Goal: Task Accomplishment & Management: Use online tool/utility

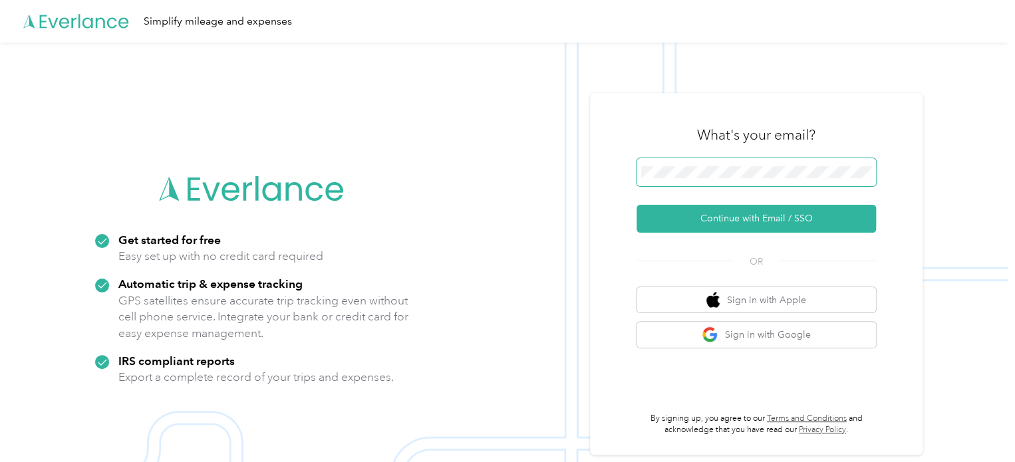
click at [787, 182] on span at bounding box center [756, 172] width 239 height 28
click at [785, 180] on span at bounding box center [756, 172] width 239 height 28
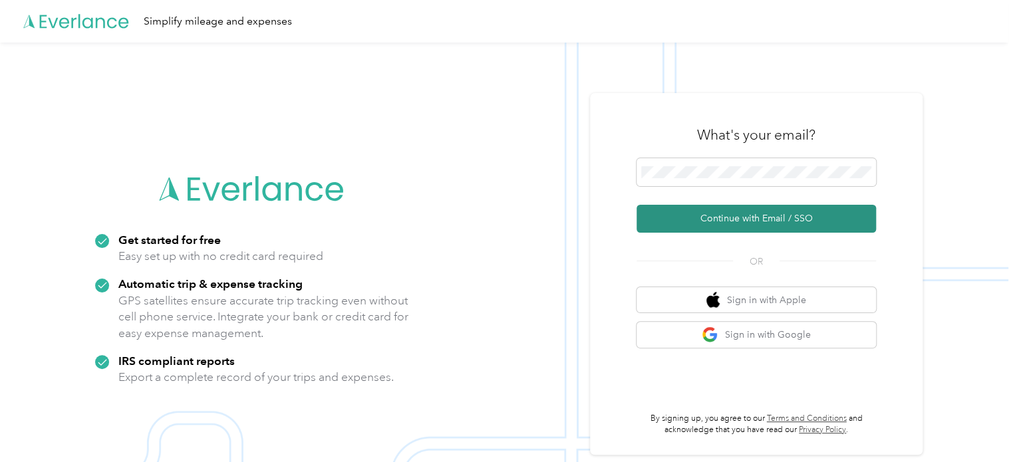
click at [756, 215] on button "Continue with Email / SSO" at bounding box center [756, 219] width 239 height 28
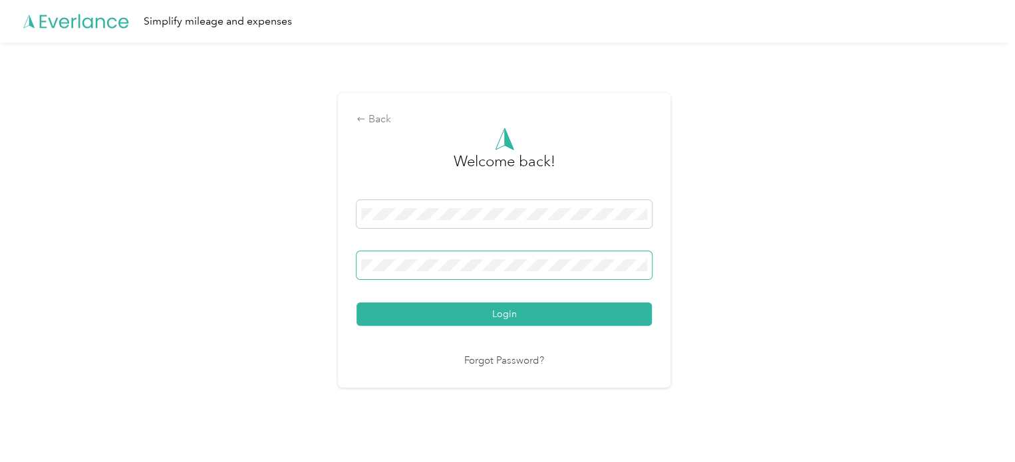
click at [527, 273] on span at bounding box center [504, 265] width 295 height 28
click at [357, 303] on button "Login" at bounding box center [504, 314] width 295 height 23
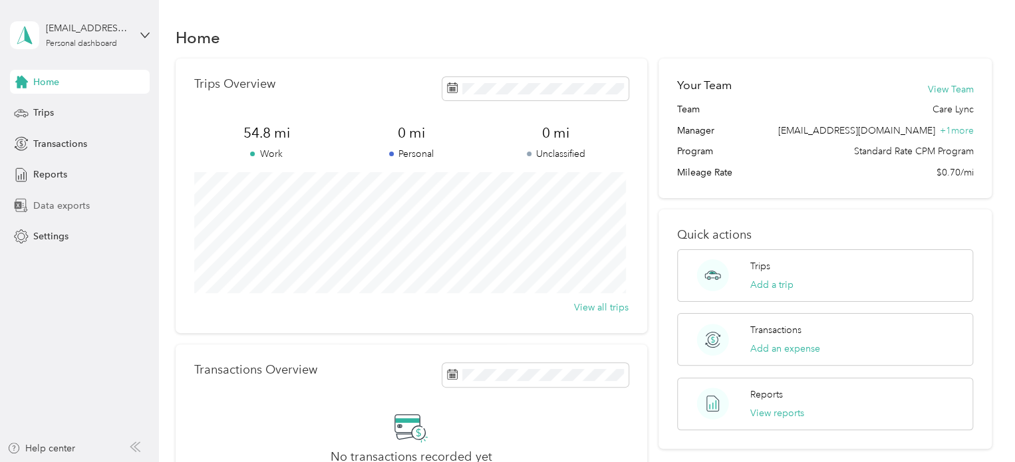
click at [39, 207] on span "Data exports" at bounding box center [61, 206] width 57 height 14
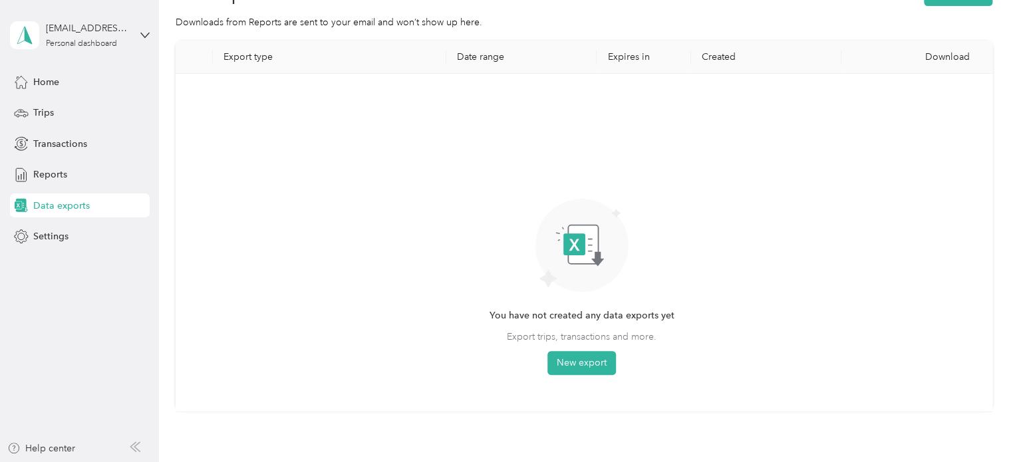
scroll to position [67, 0]
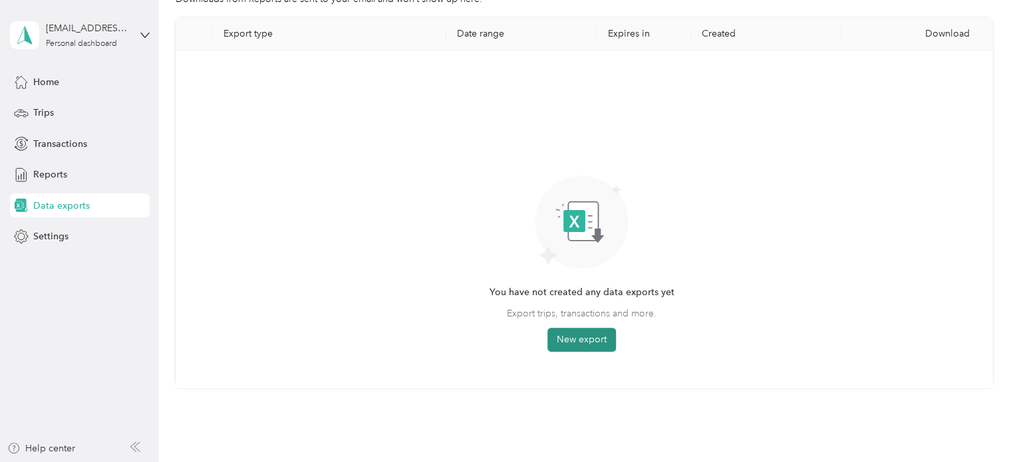
click at [595, 345] on button "New export" at bounding box center [581, 340] width 69 height 24
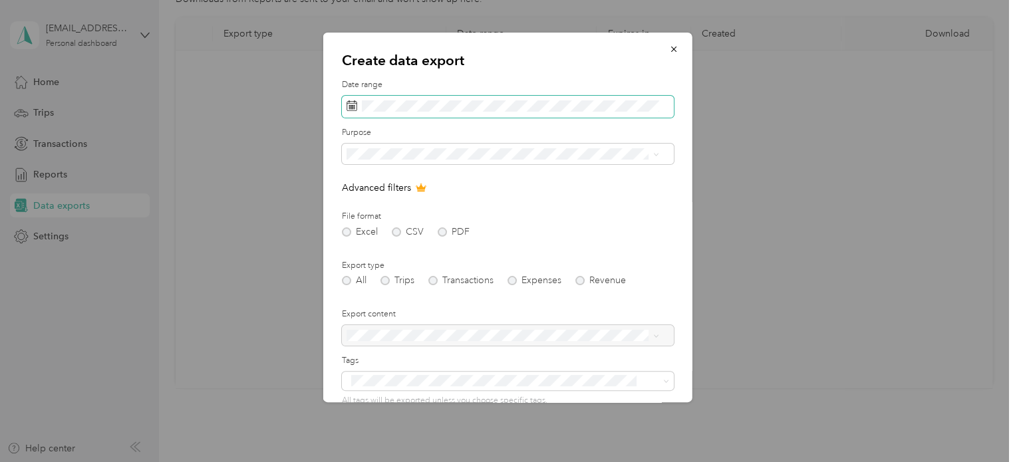
click at [351, 106] on icon at bounding box center [352, 105] width 11 height 11
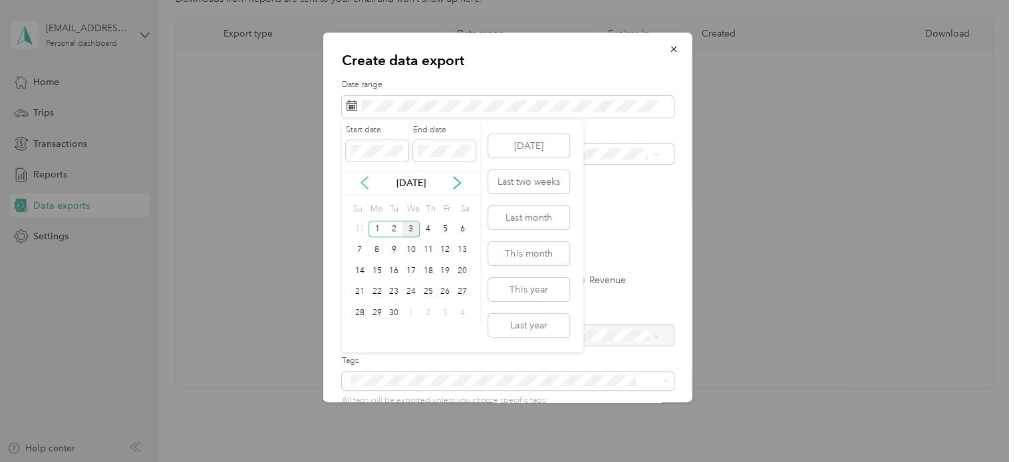
click at [369, 186] on icon at bounding box center [364, 182] width 13 height 13
click at [447, 226] on div "1" at bounding box center [444, 229] width 17 height 17
click at [361, 331] on div "31" at bounding box center [359, 334] width 17 height 17
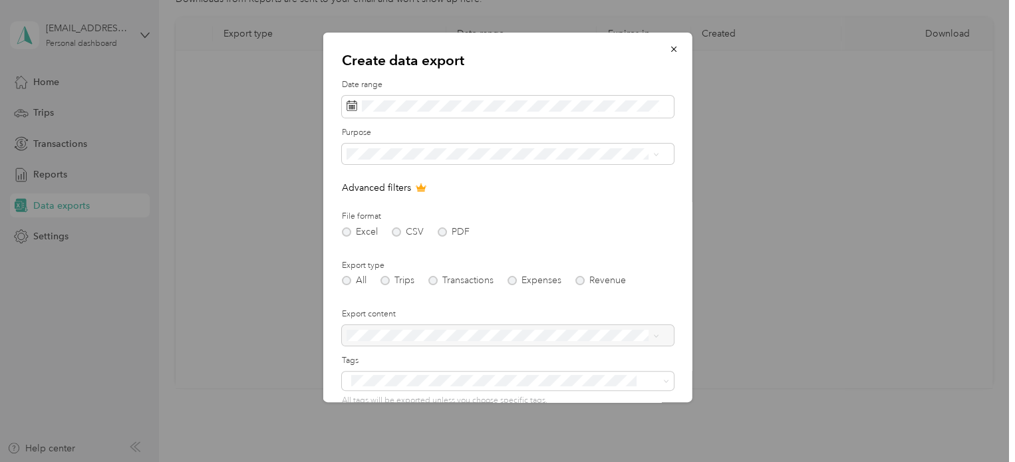
click at [440, 233] on div "Excel CSV PDF" at bounding box center [508, 231] width 332 height 9
click at [441, 233] on div "Excel CSV PDF" at bounding box center [508, 231] width 332 height 9
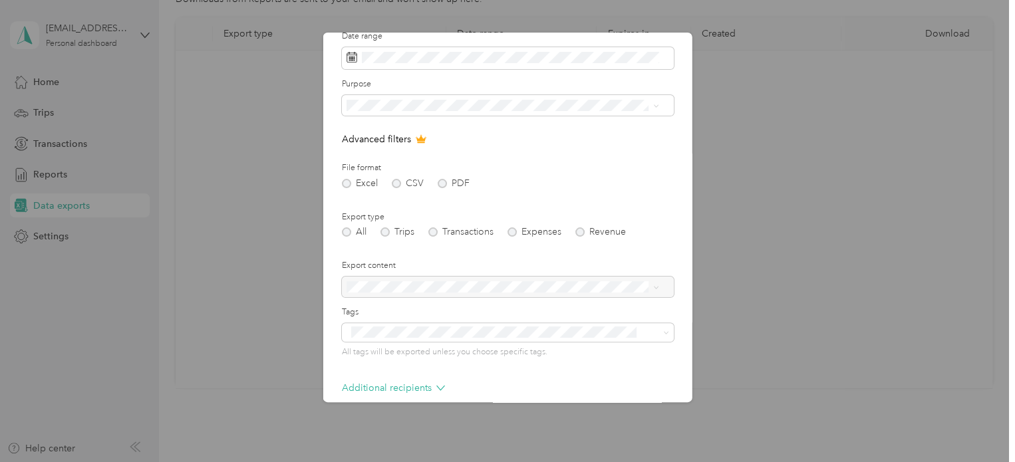
scroll to position [114, 0]
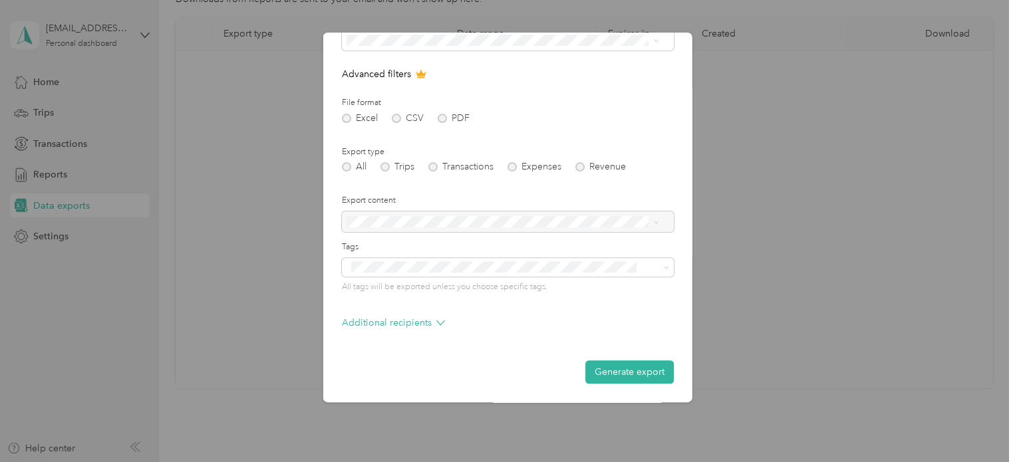
click at [363, 347] on form "Date range Purpose Advanced filters File format Excel CSV PDF Export type All T…" at bounding box center [508, 174] width 332 height 418
click at [432, 318] on p "Additional recipients" at bounding box center [393, 323] width 103 height 14
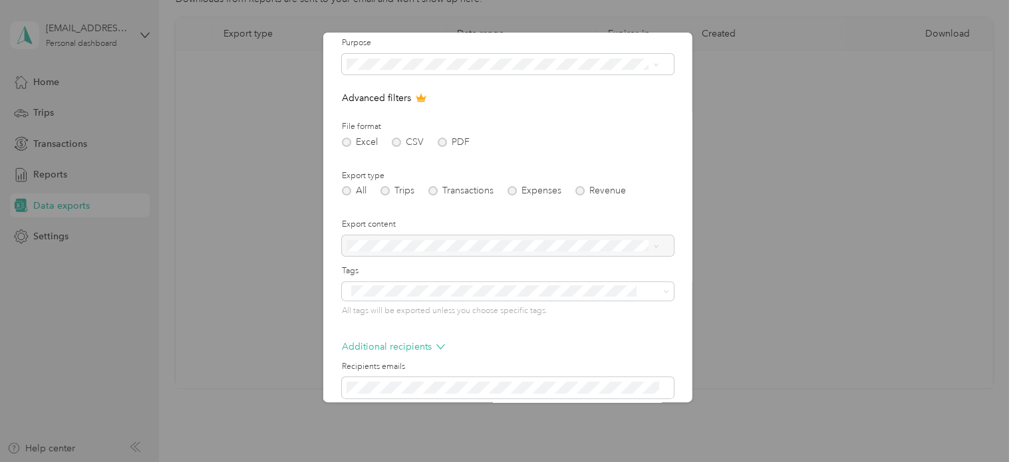
scroll to position [0, 0]
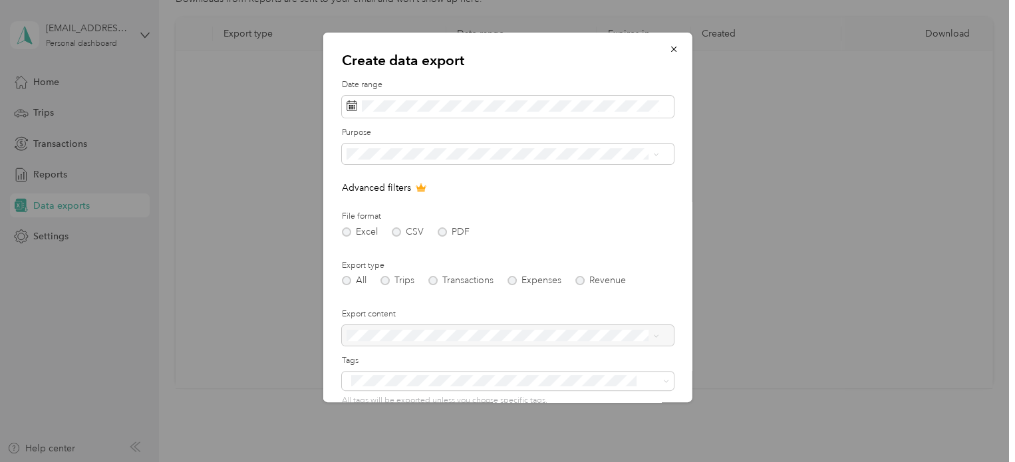
click at [398, 206] on li "Care Lync" at bounding box center [502, 197] width 322 height 23
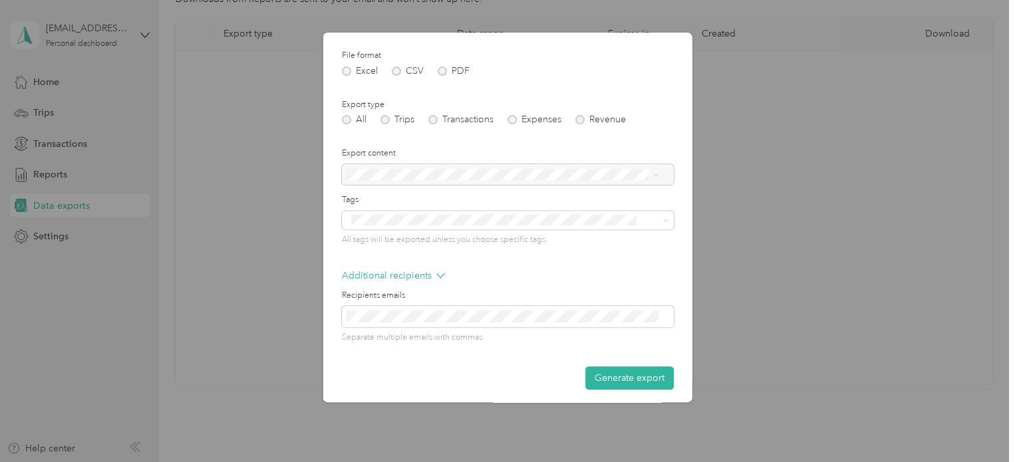
scroll to position [168, 0]
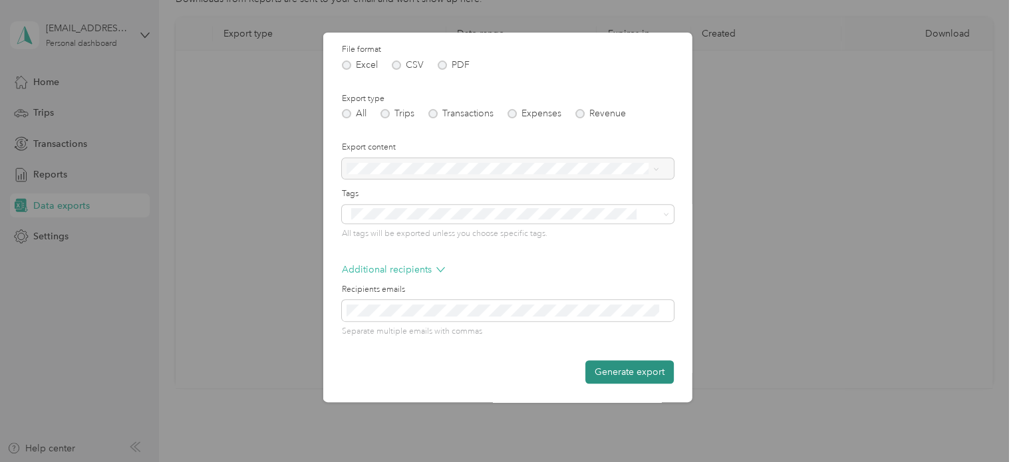
click at [636, 373] on button "Generate export" at bounding box center [629, 372] width 88 height 23
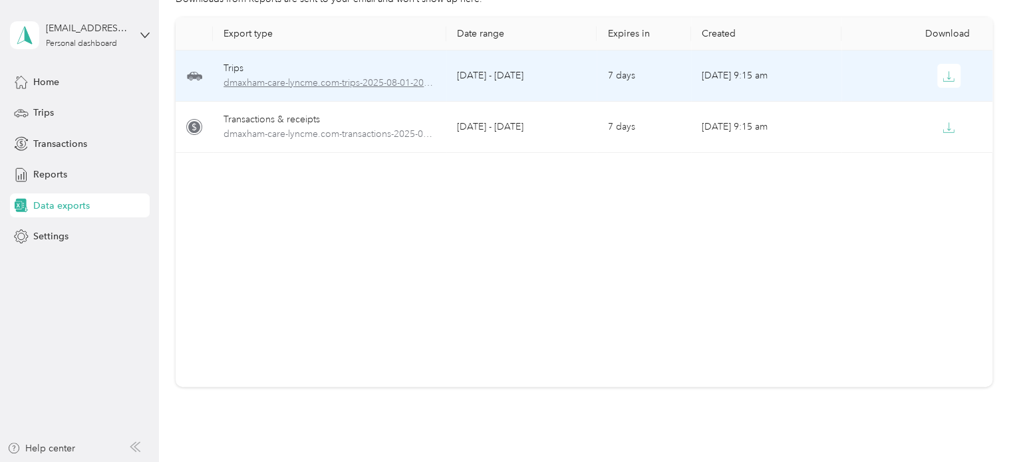
click at [271, 87] on span "dmaxham-care-lyncme.com-trips-2025-08-01-2025-08-31.xlsx" at bounding box center [329, 83] width 212 height 15
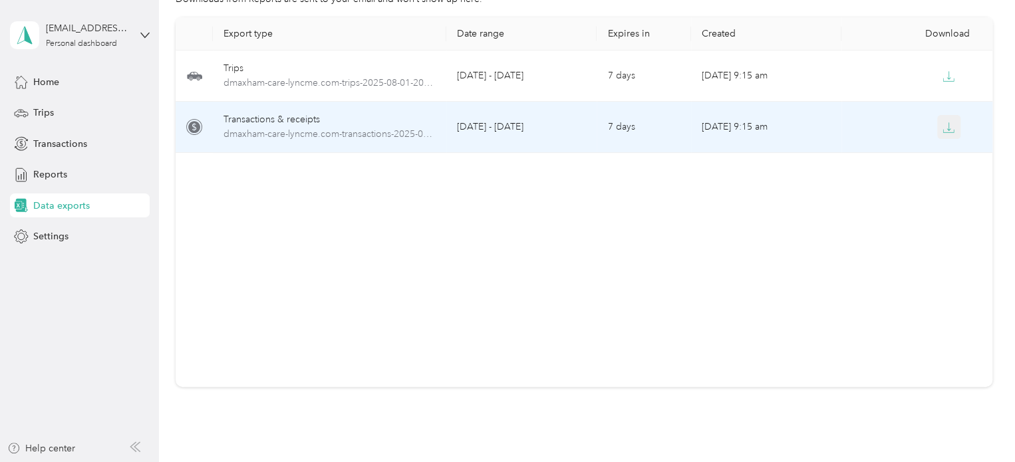
click at [944, 134] on button "button" at bounding box center [949, 127] width 24 height 24
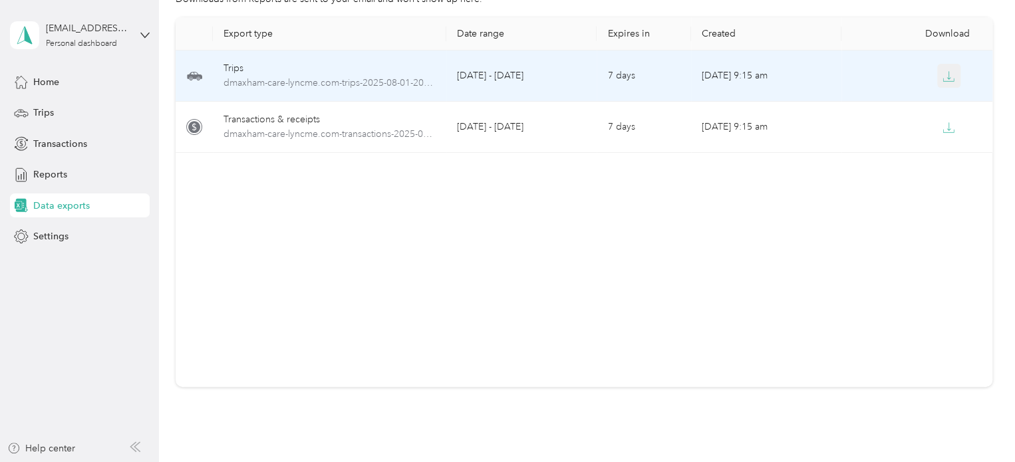
click at [943, 82] on icon "button" at bounding box center [949, 77] width 12 height 12
